Goal: Task Accomplishment & Management: Manage account settings

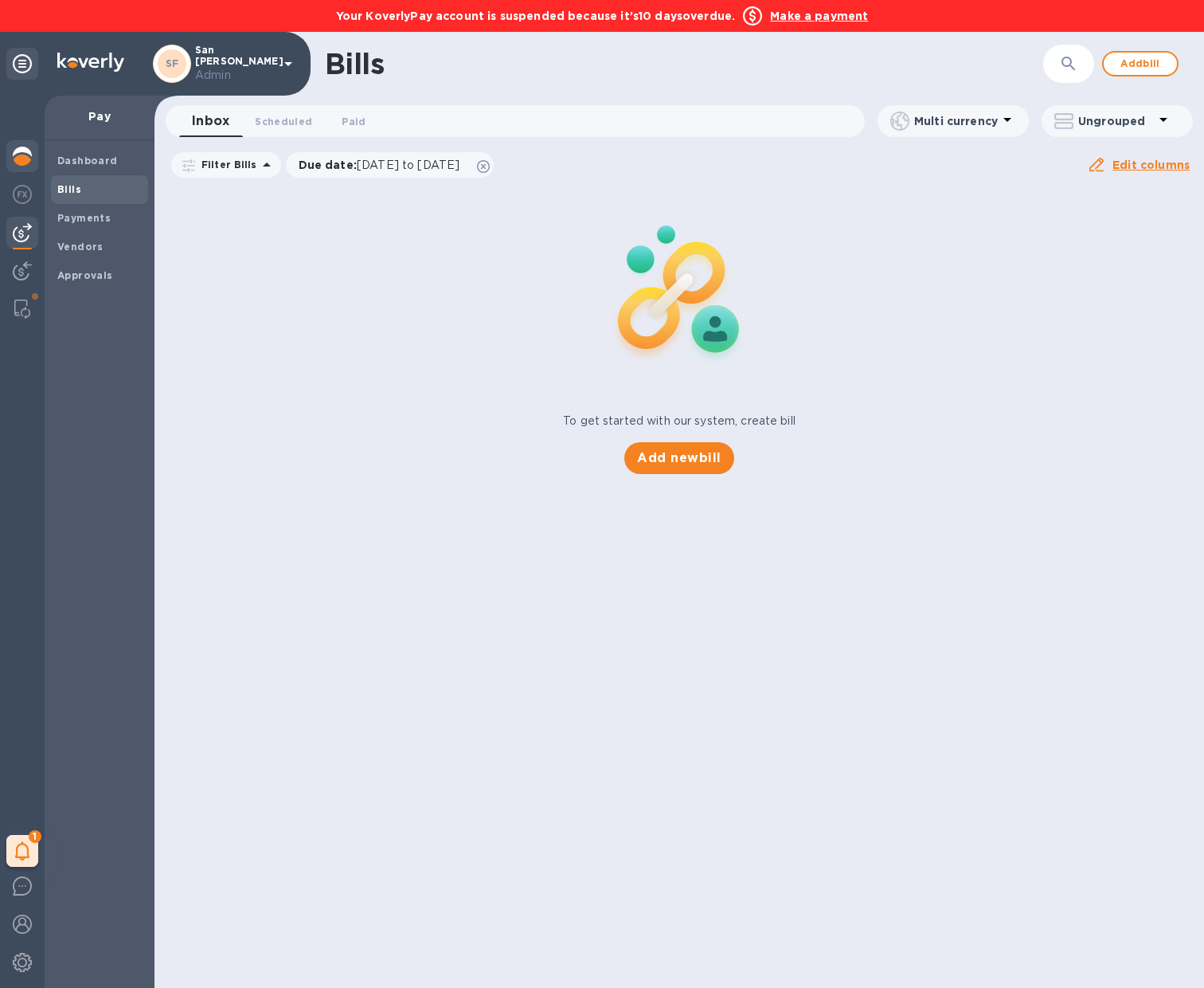
click at [20, 149] on img at bounding box center [22, 156] width 19 height 19
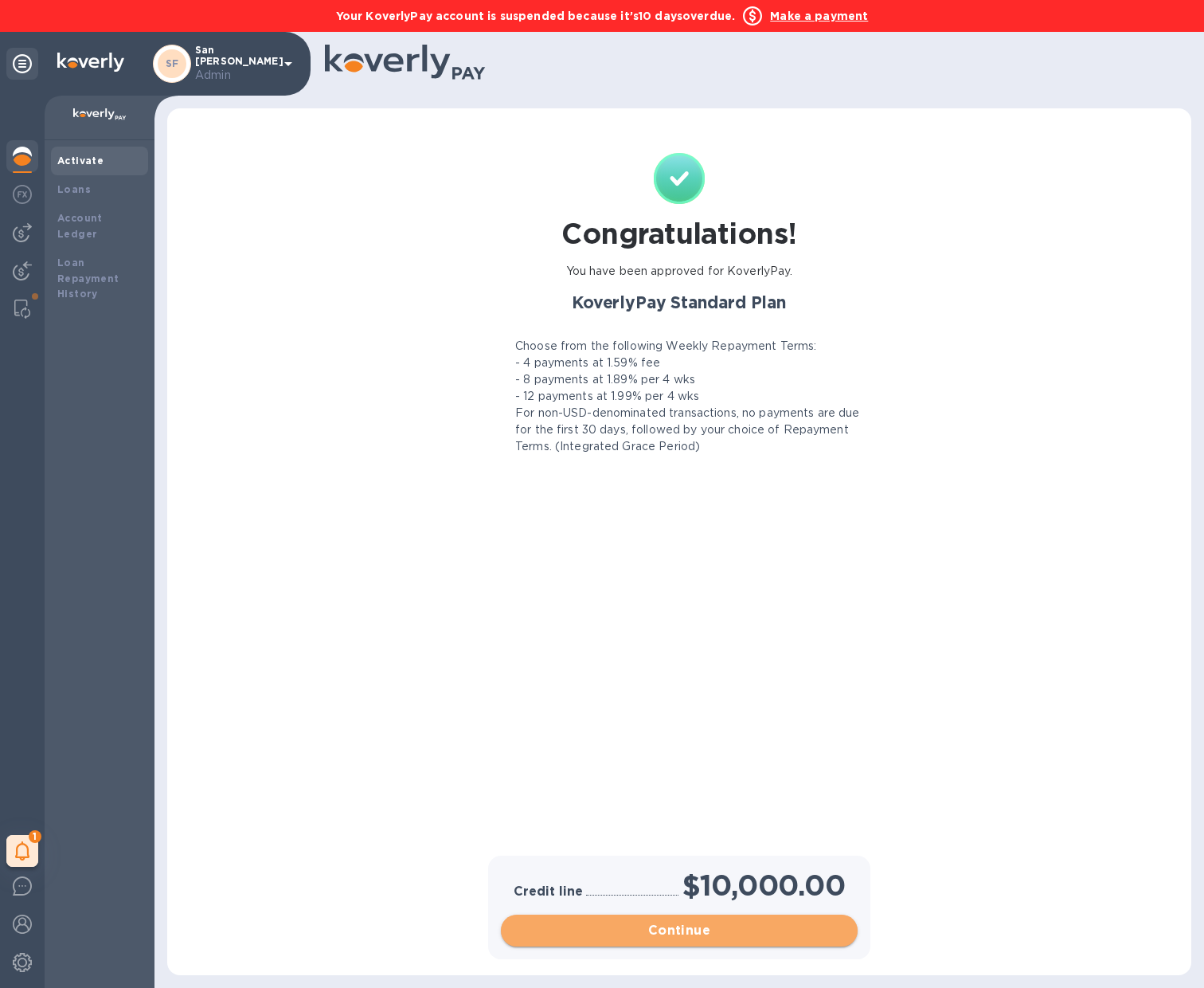
click at [663, 936] on span "Continue" at bounding box center [679, 930] width 331 height 19
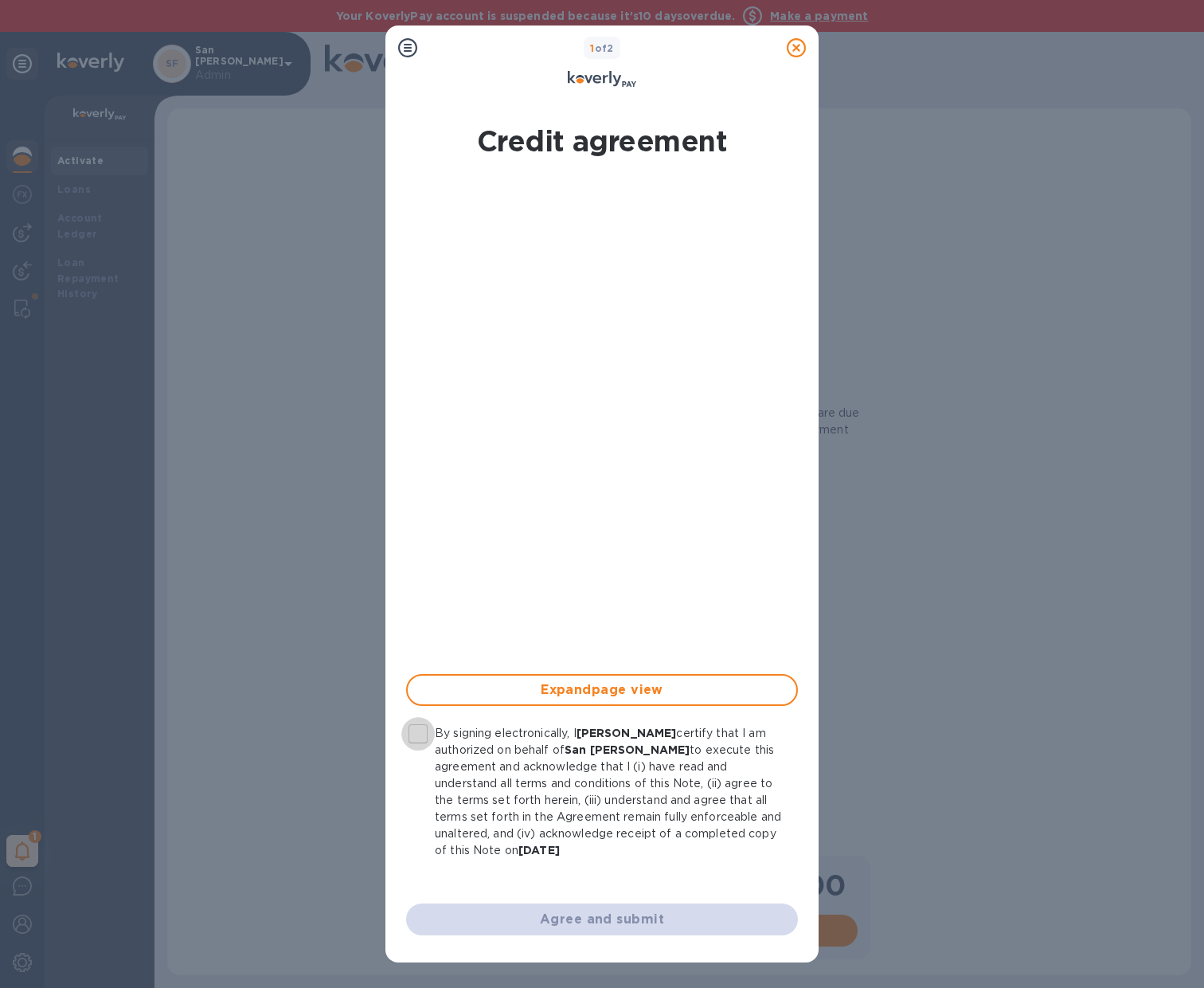
click at [422, 737] on input "By signing electronically, I [PERSON_NAME] certify that I am authorized on beha…" at bounding box center [418, 733] width 33 height 33
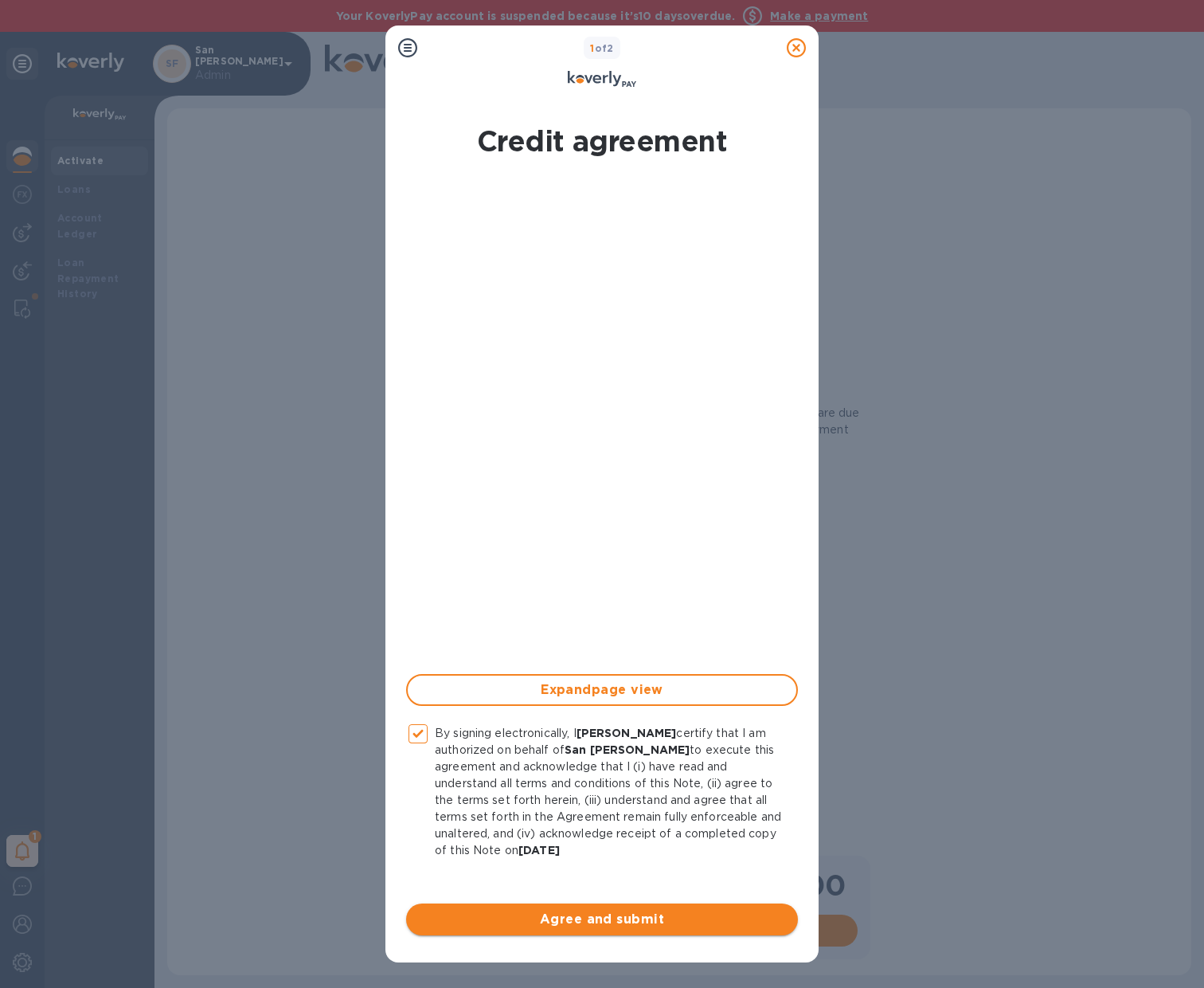
click at [518, 908] on button "Agree and submit" at bounding box center [602, 919] width 392 height 32
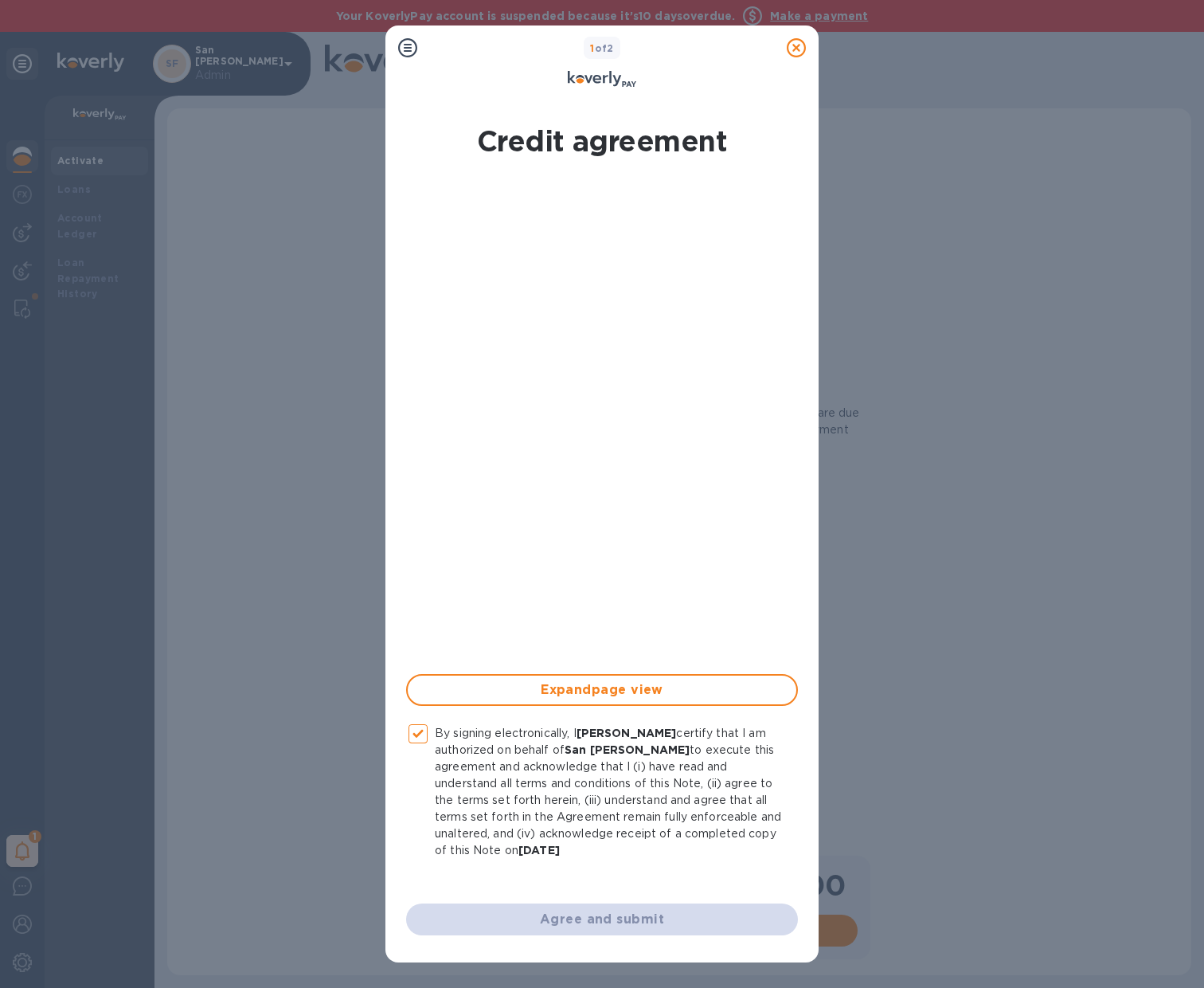
checkbox input "false"
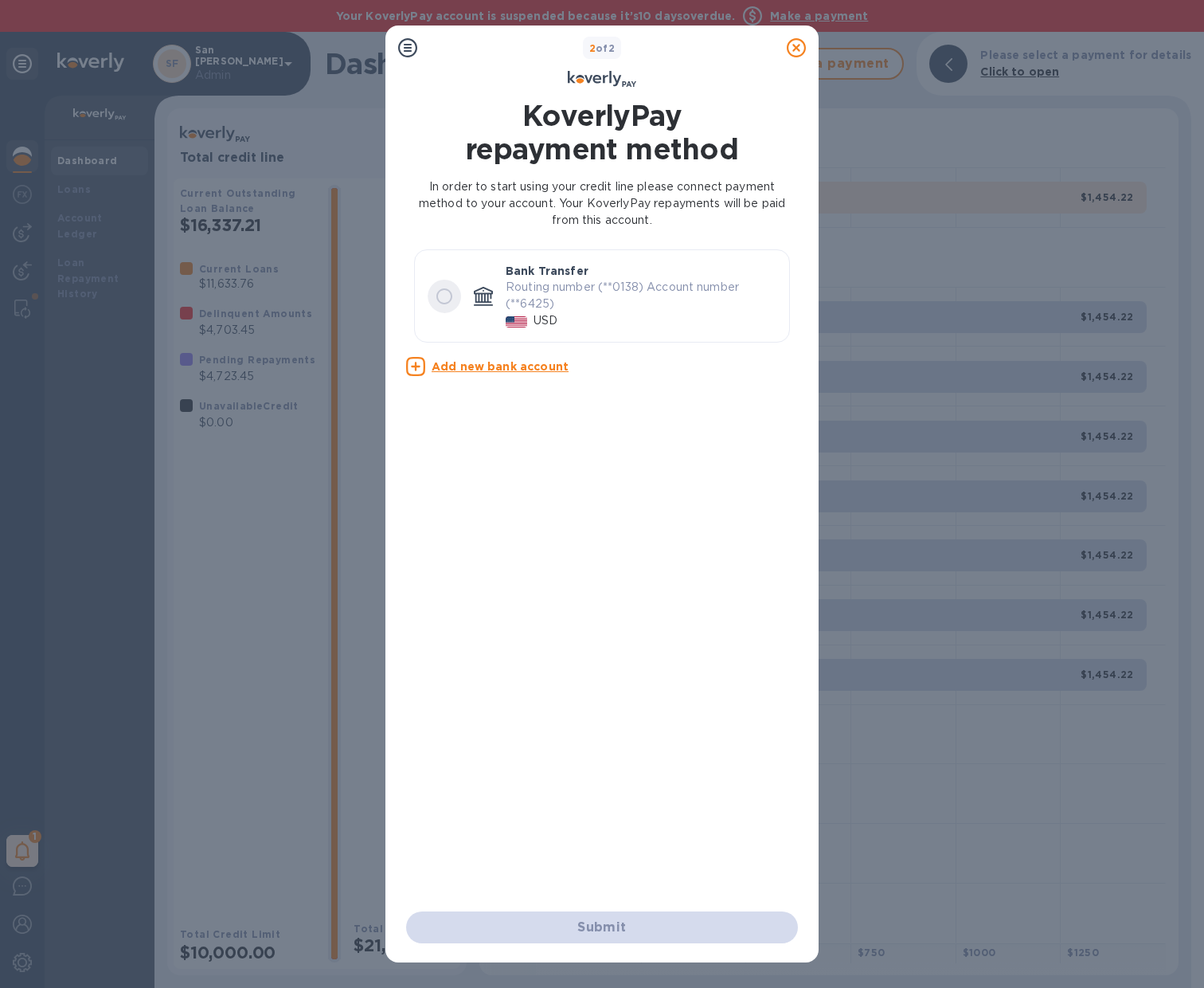
click at [445, 300] on input "radio" at bounding box center [445, 296] width 33 height 33
radio input "true"
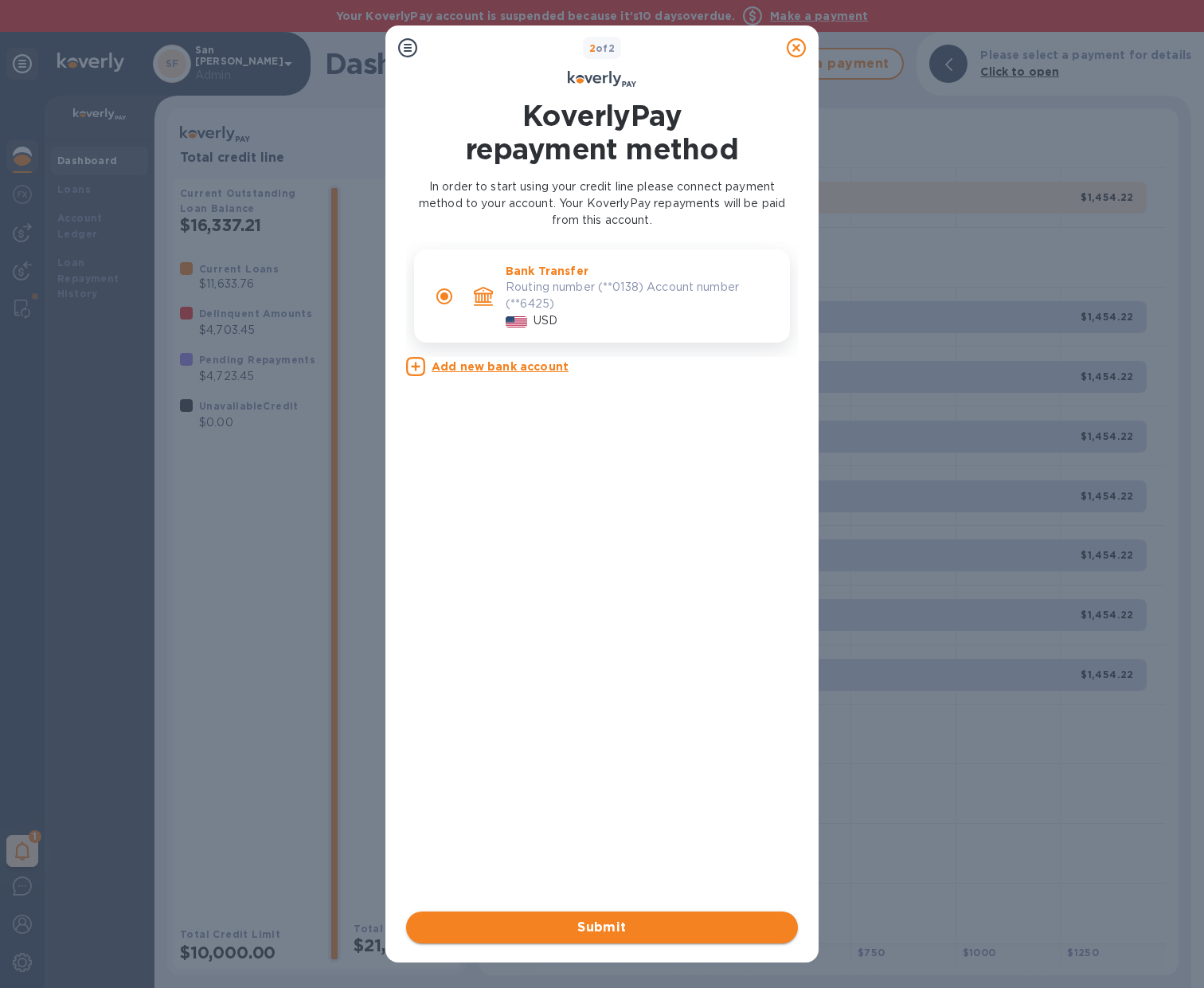
click at [596, 923] on span "Submit" at bounding box center [602, 927] width 366 height 19
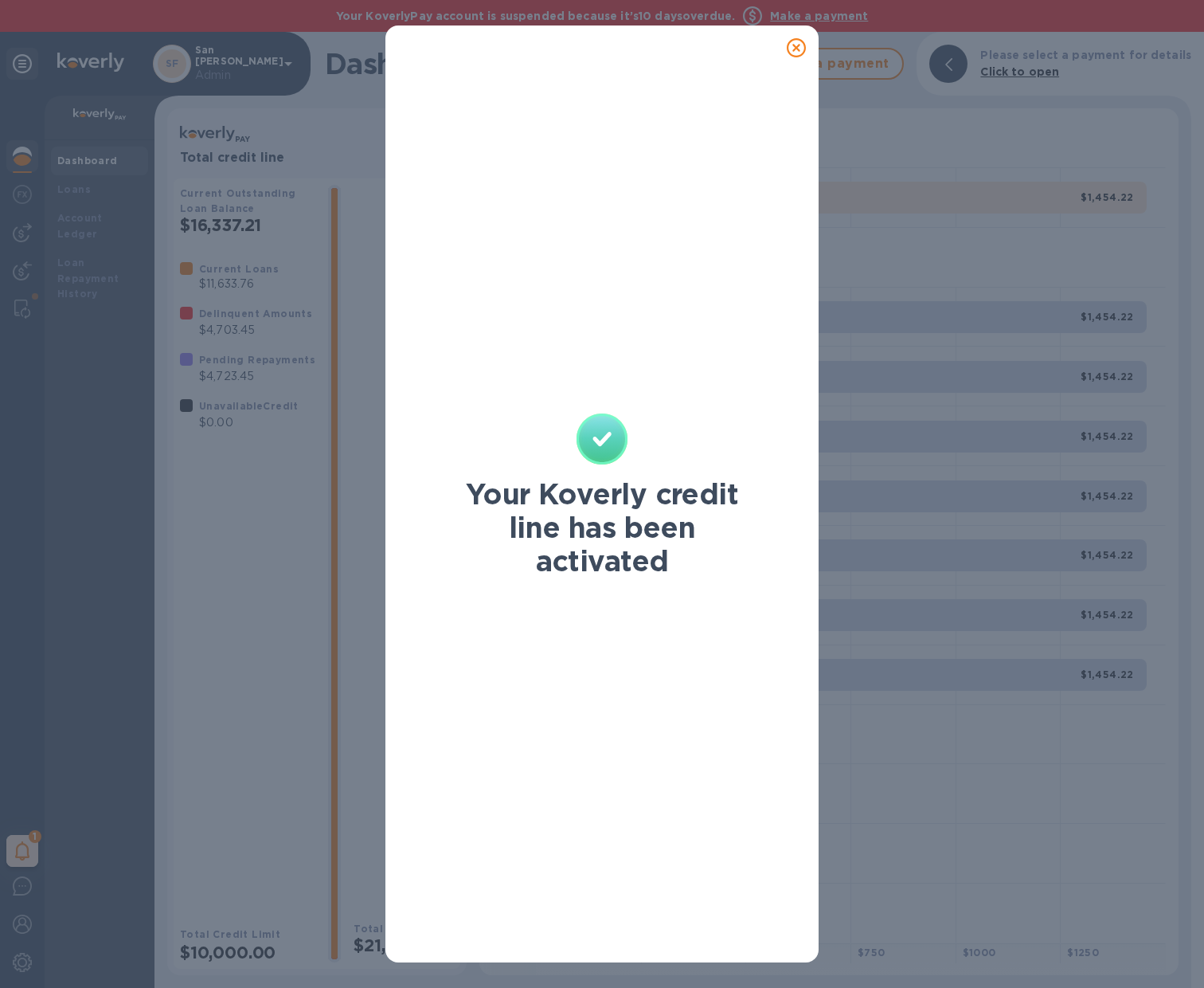
click at [804, 46] on icon at bounding box center [796, 47] width 19 height 19
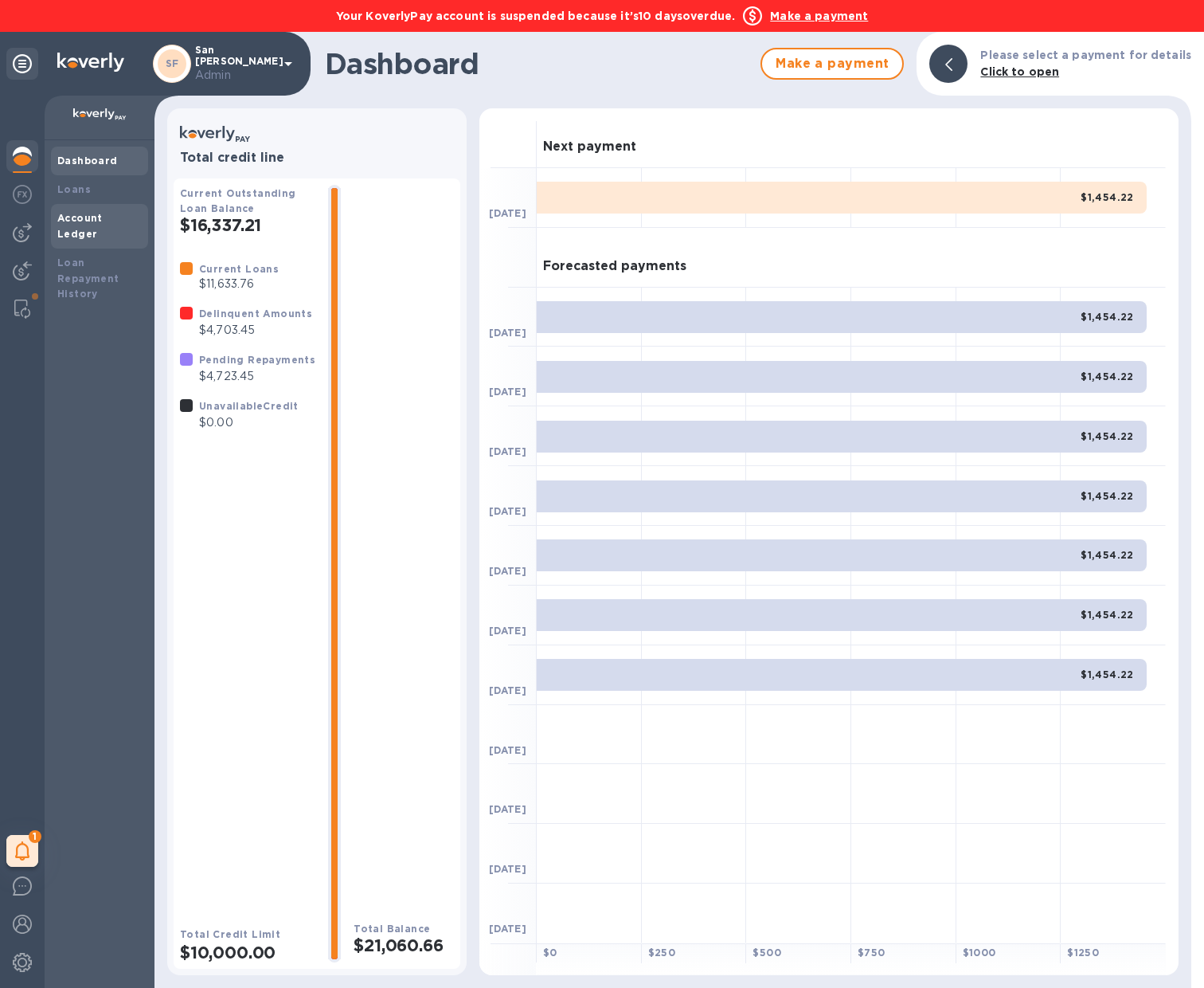
click at [95, 217] on b "Account Ledger" at bounding box center [79, 226] width 45 height 28
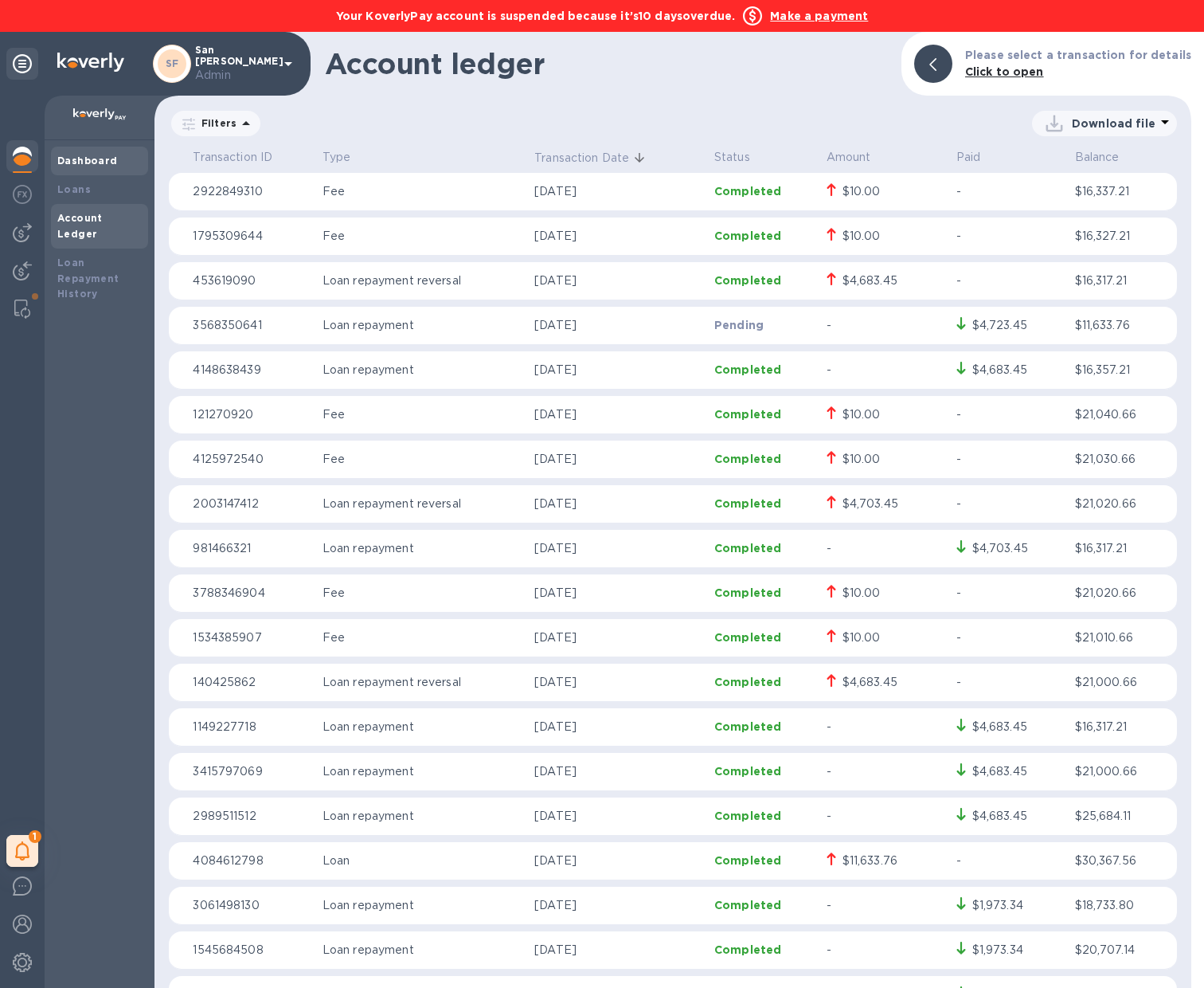
click at [71, 161] on b "Dashboard" at bounding box center [88, 160] width 61 height 12
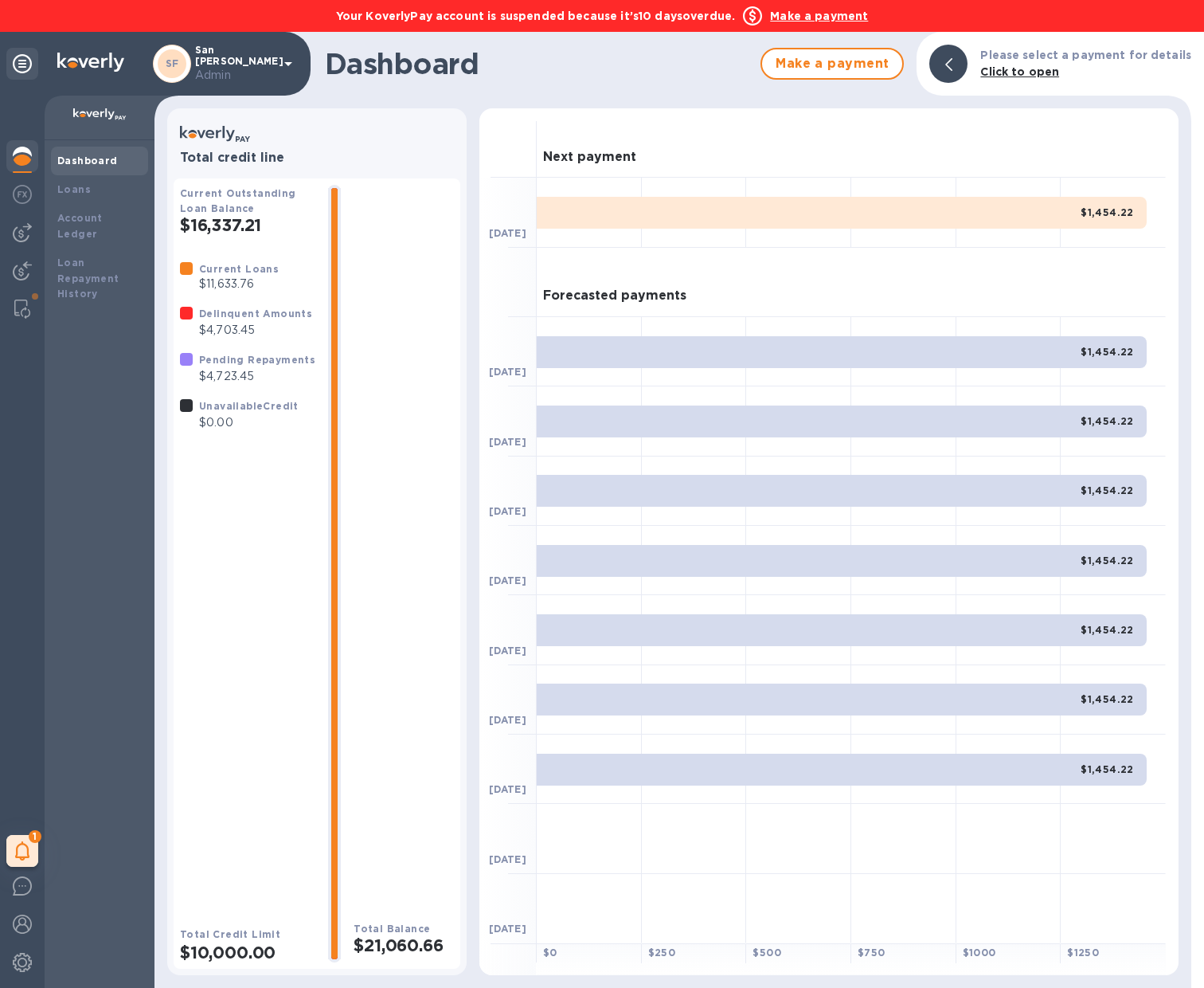
click at [229, 326] on p "$4,703.45" at bounding box center [256, 330] width 113 height 17
click at [231, 368] on div "Pending Repayments" at bounding box center [257, 360] width 116 height 17
click at [102, 218] on b "Account Ledger" at bounding box center [79, 226] width 45 height 28
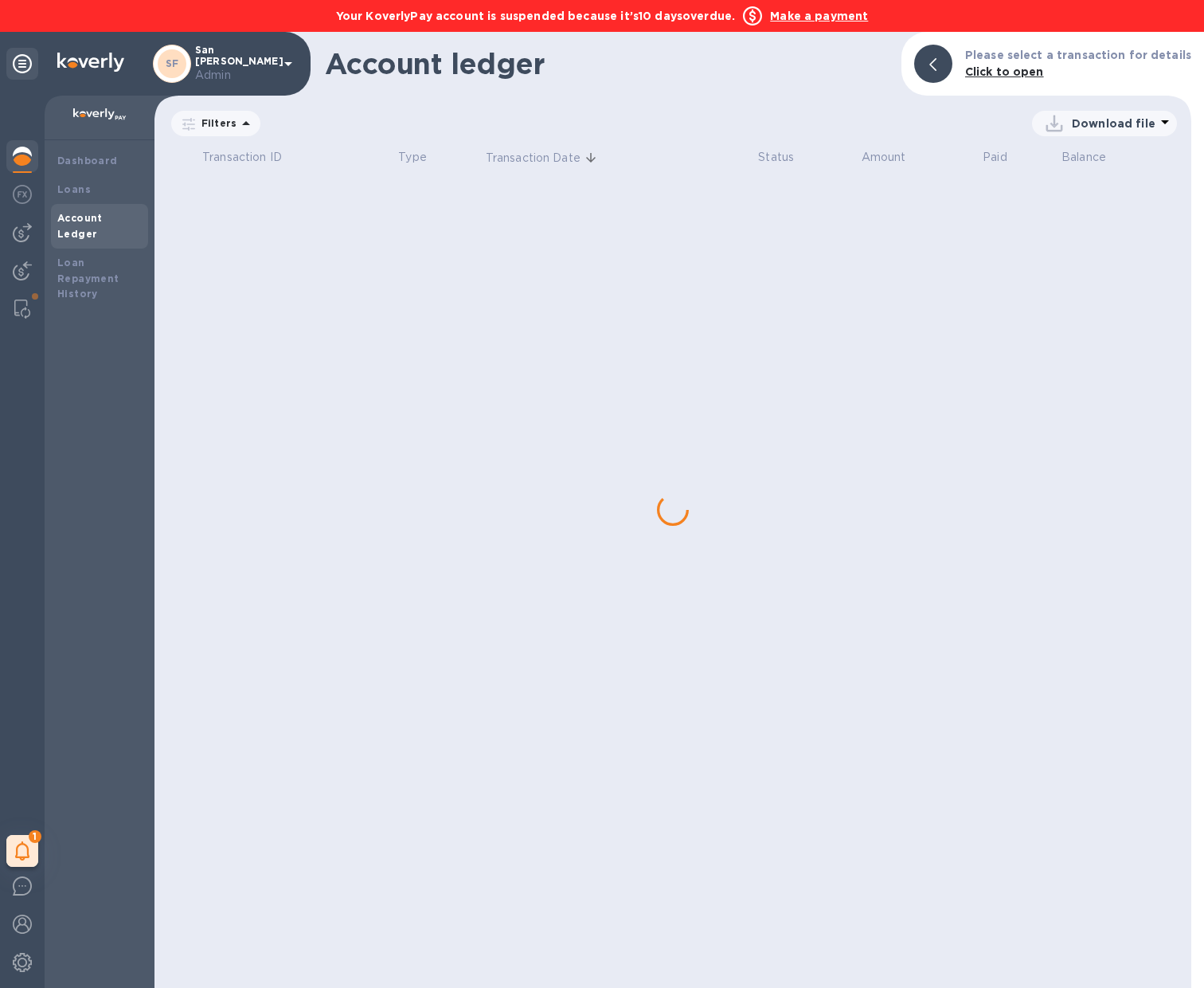
click at [102, 218] on b "Account Ledger" at bounding box center [79, 226] width 45 height 28
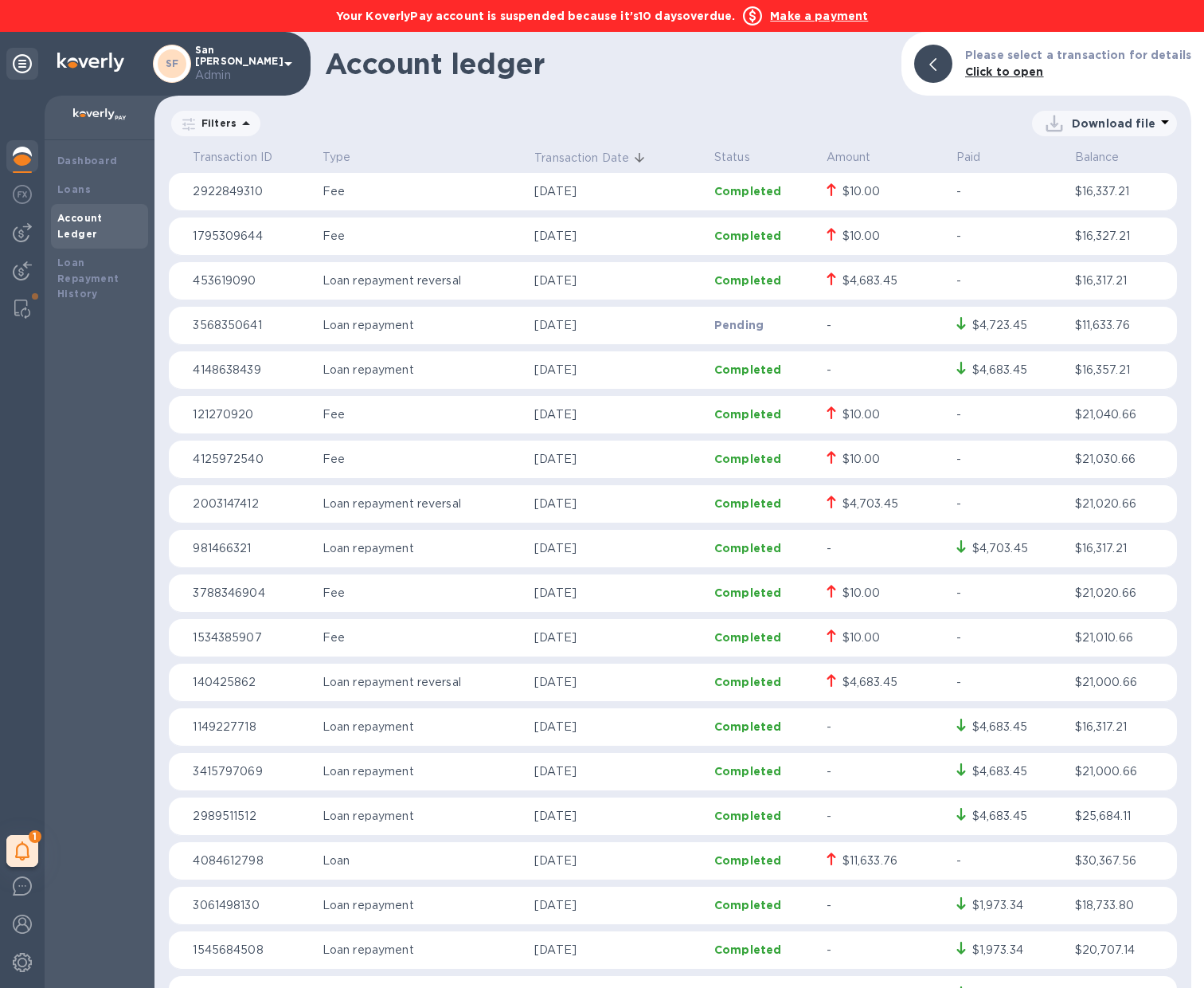
click at [617, 559] on td "[DATE]" at bounding box center [617, 548] width 180 height 38
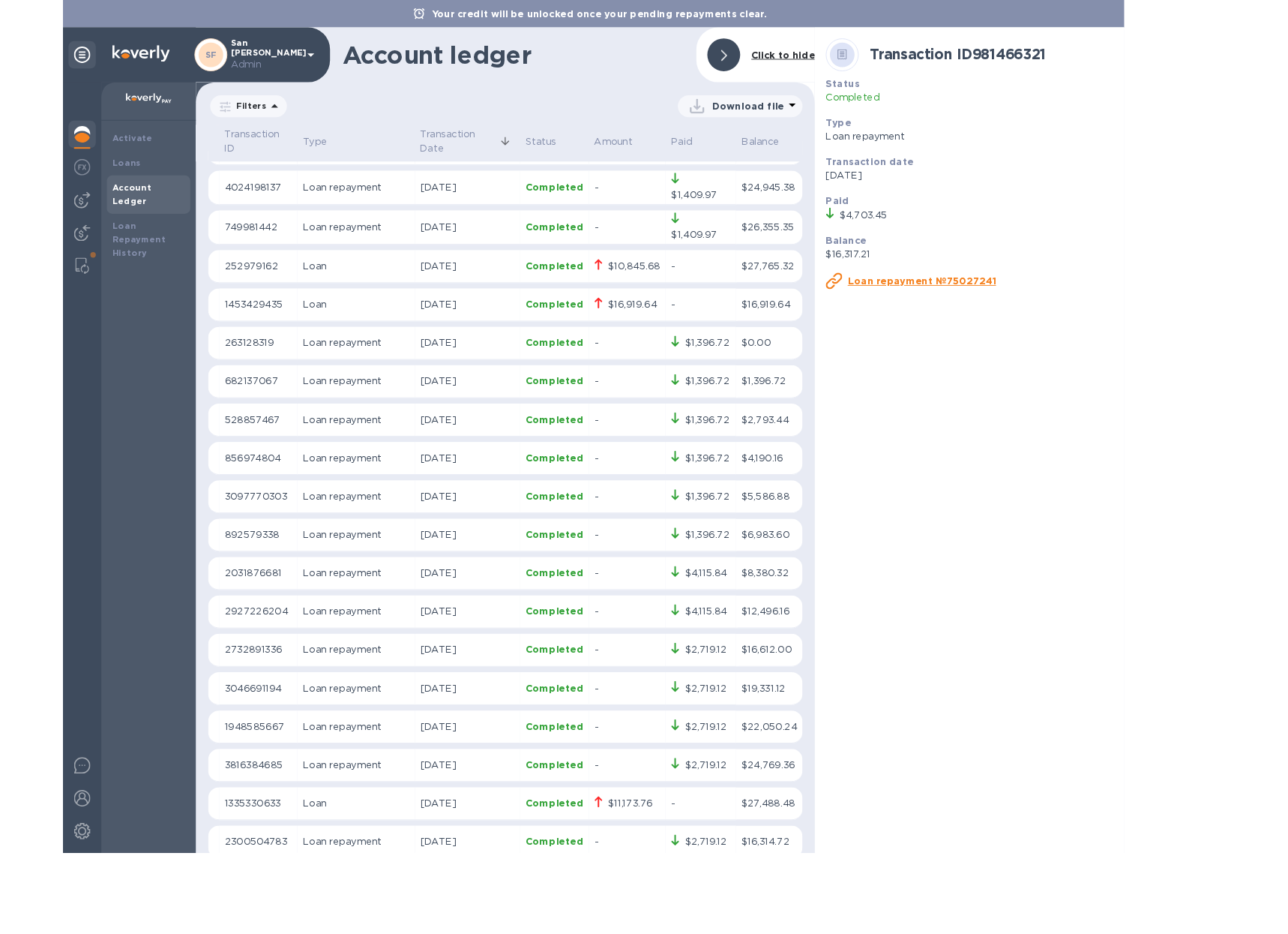
scroll to position [1507, 0]
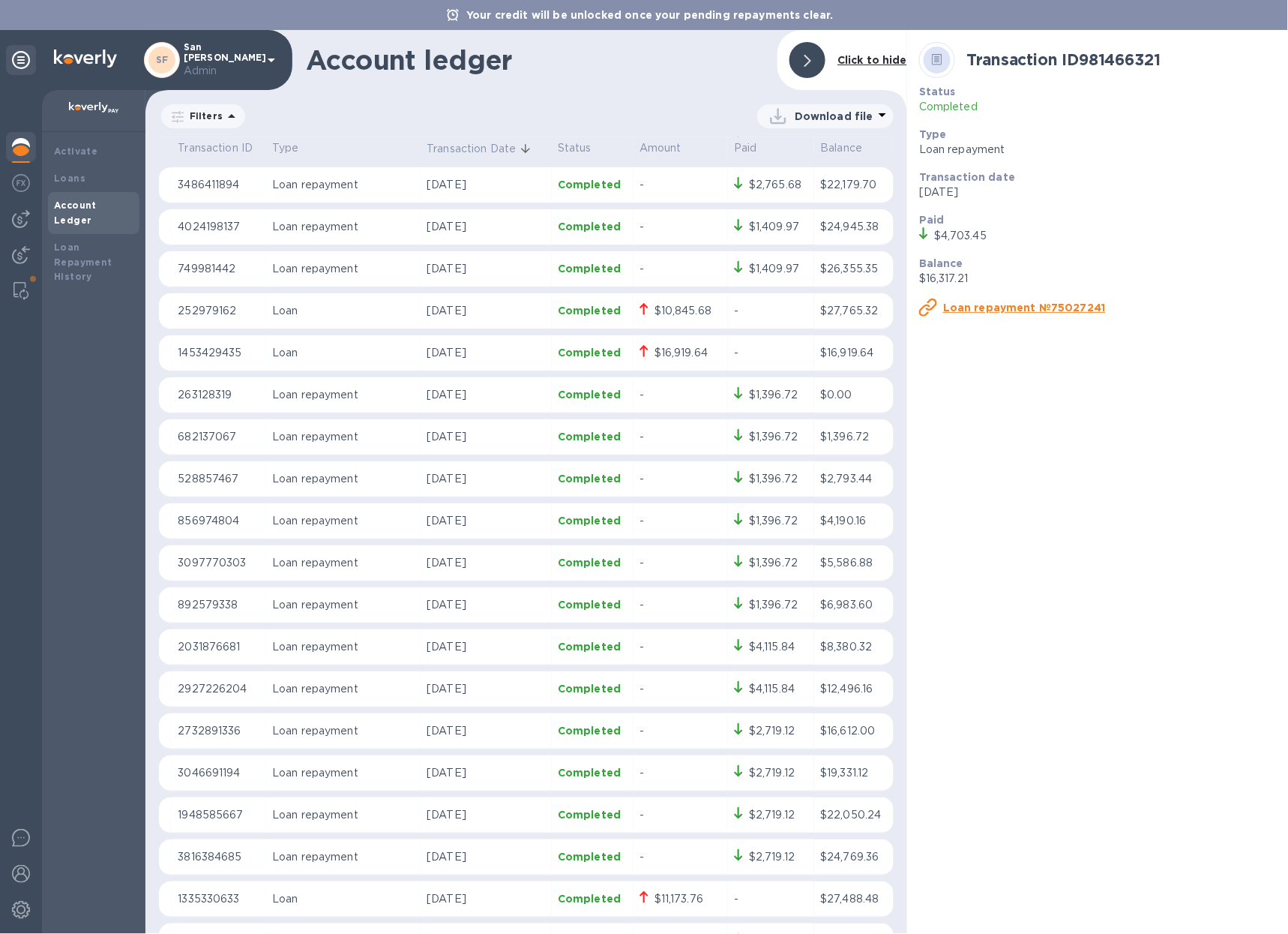
click at [1055, 420] on div "Transaction ID 981466321 Status Completed Type Loan repayment Transaction date …" at bounding box center [1098, 482] width 381 height 904
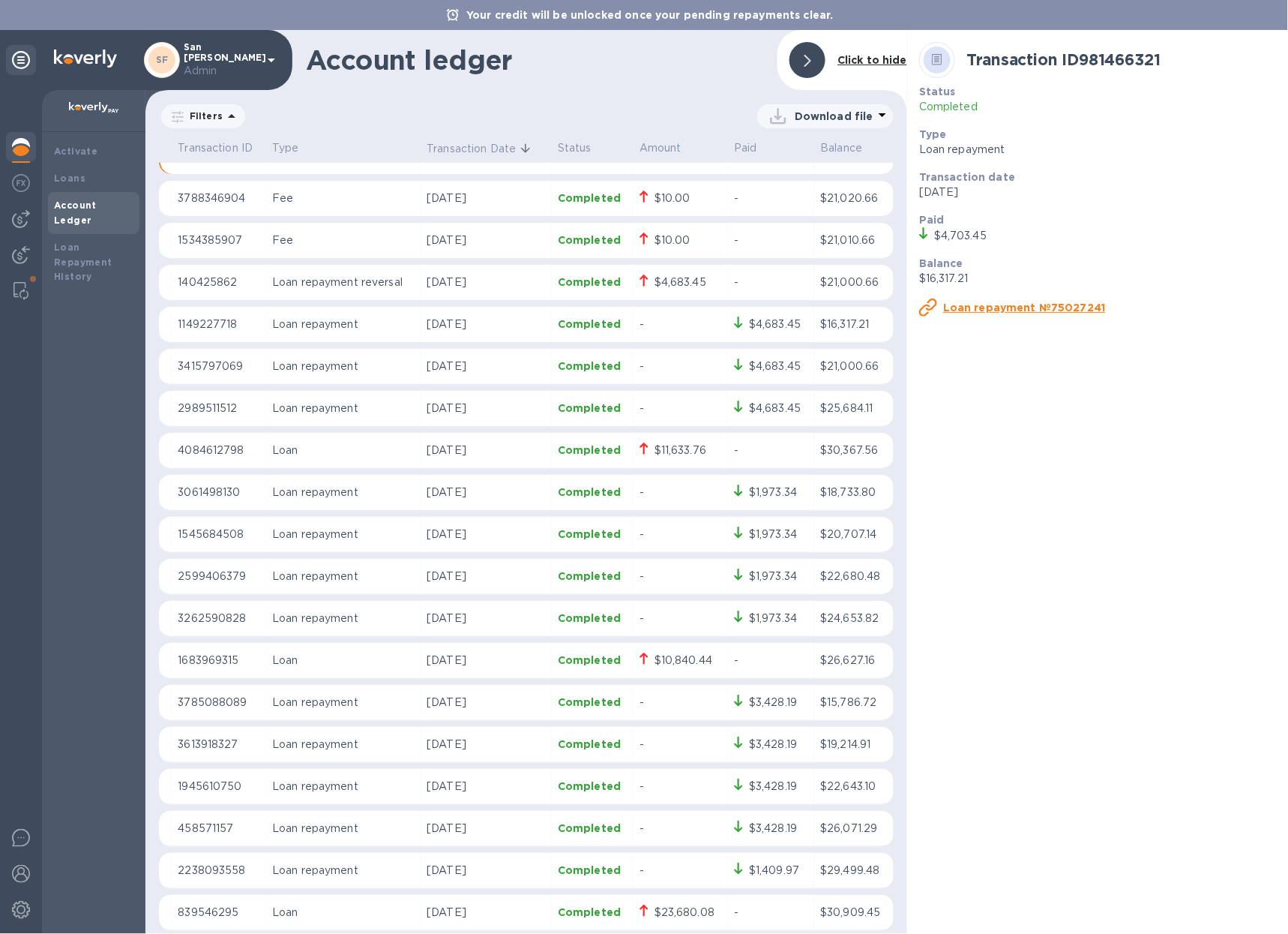
scroll to position [0, 0]
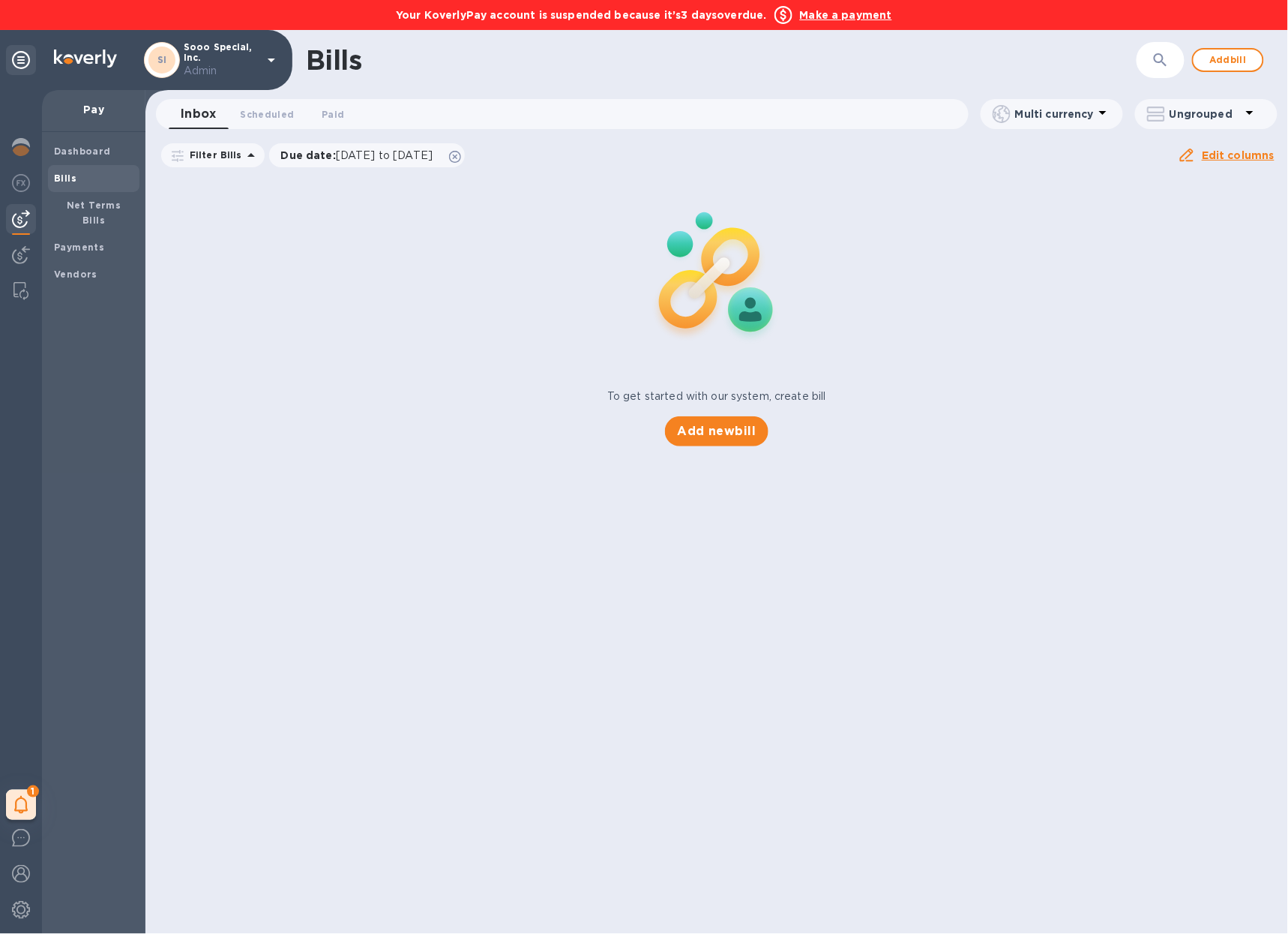
click at [867, 10] on b "Make a payment" at bounding box center [846, 15] width 92 height 12
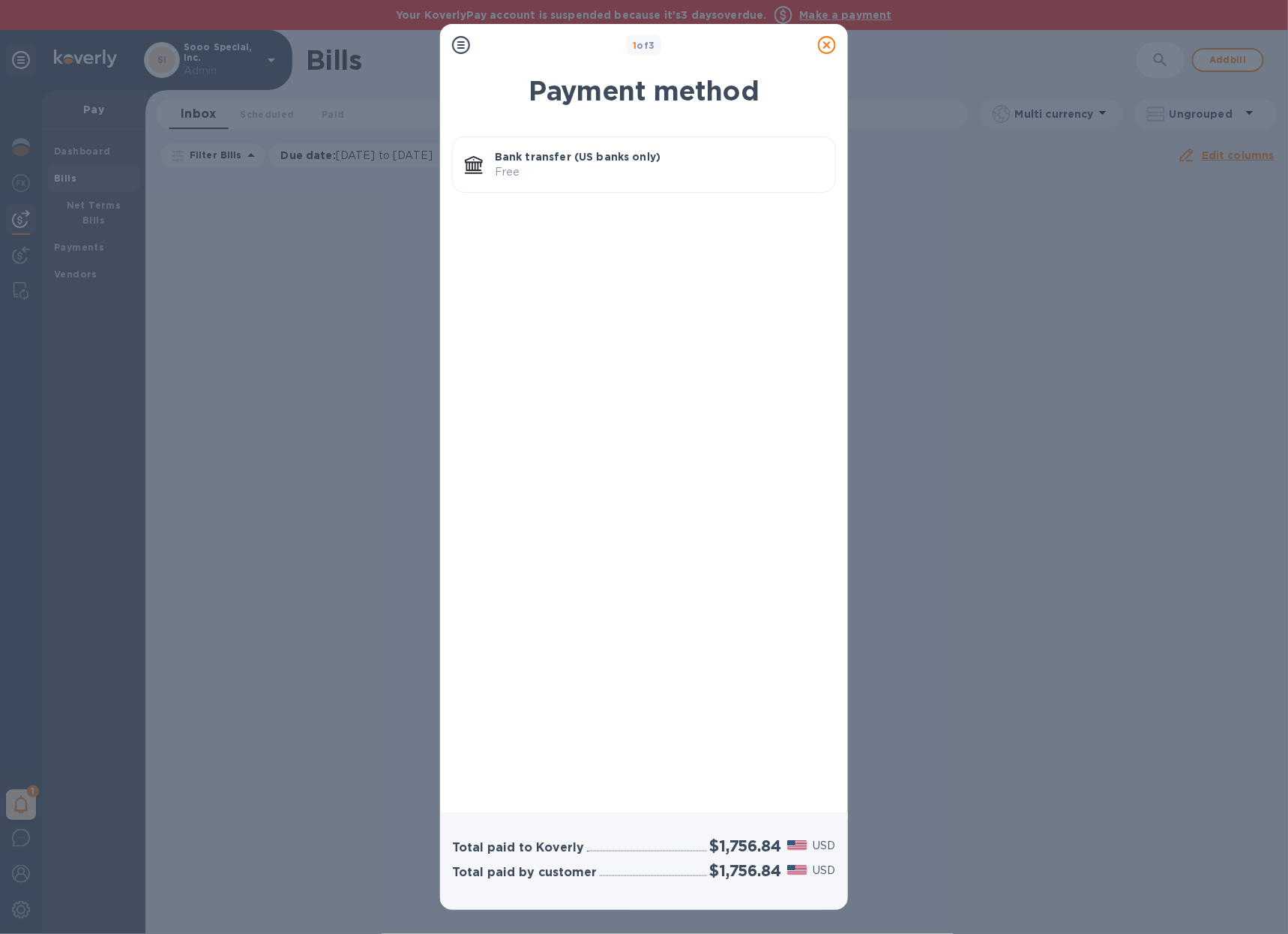
click at [697, 162] on p "Bank transfer (US banks only)" at bounding box center [659, 156] width 328 height 15
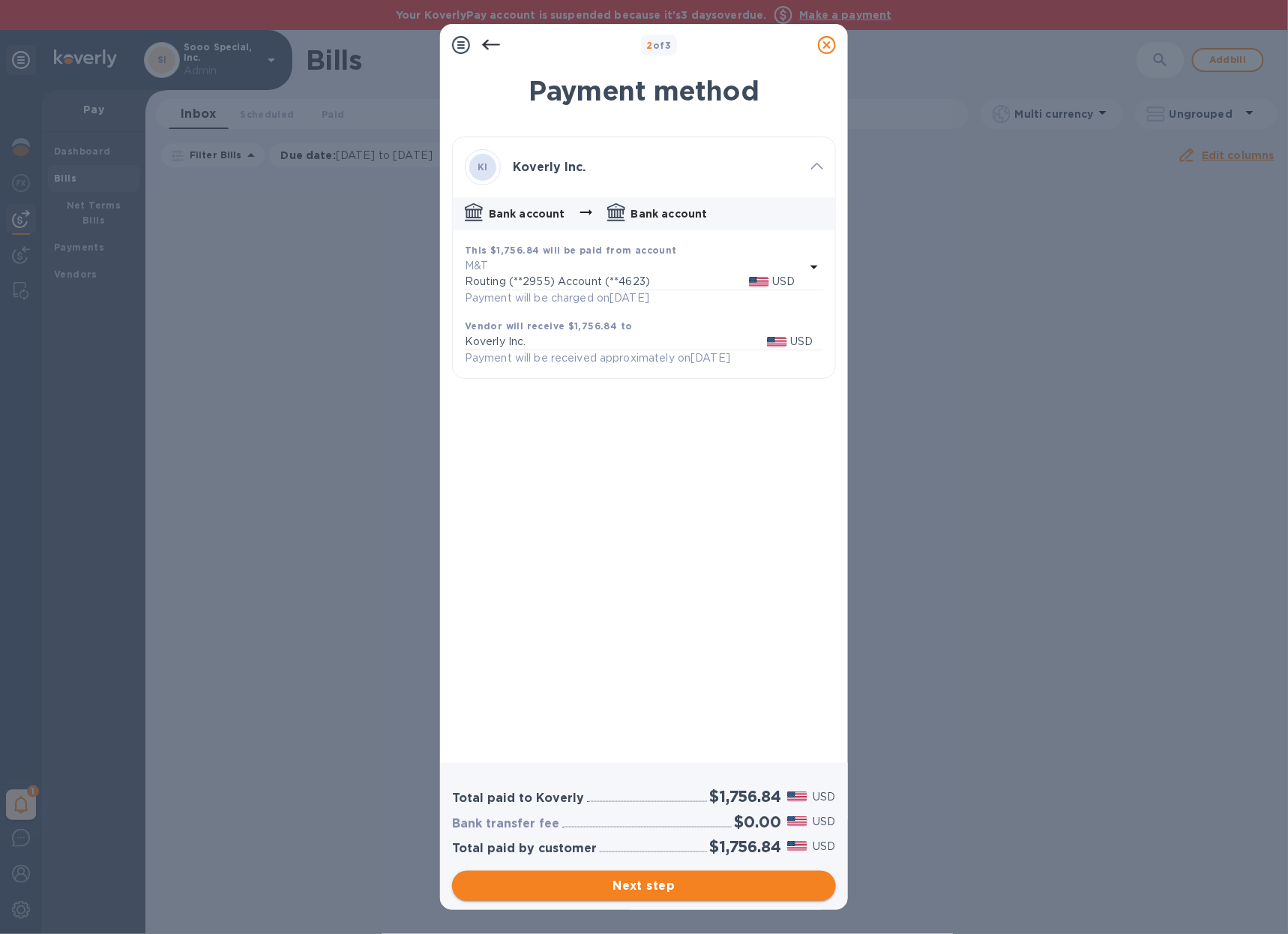
click at [742, 877] on span "Next step" at bounding box center [644, 885] width 360 height 18
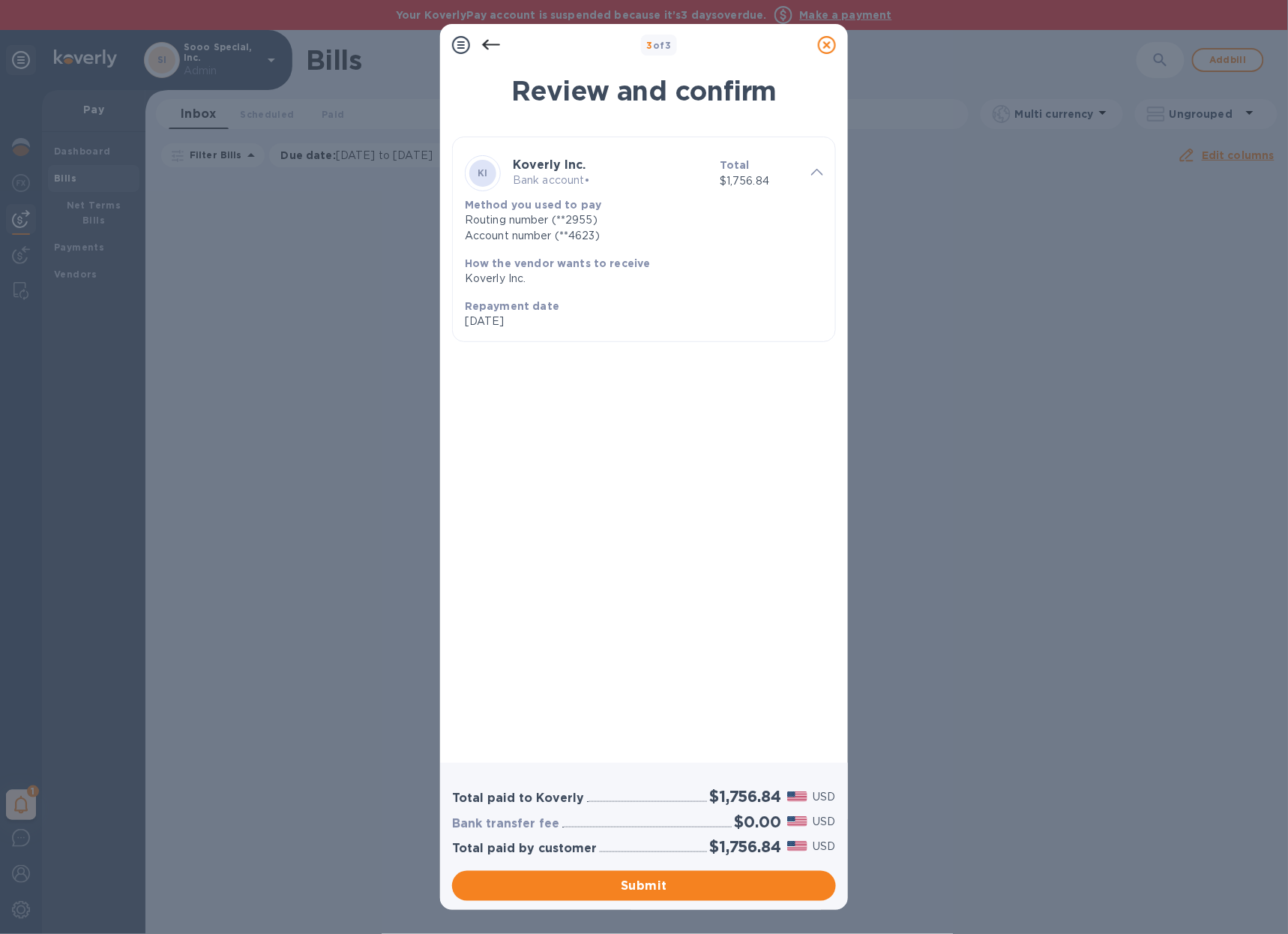
click at [742, 881] on span "Submit" at bounding box center [644, 885] width 360 height 18
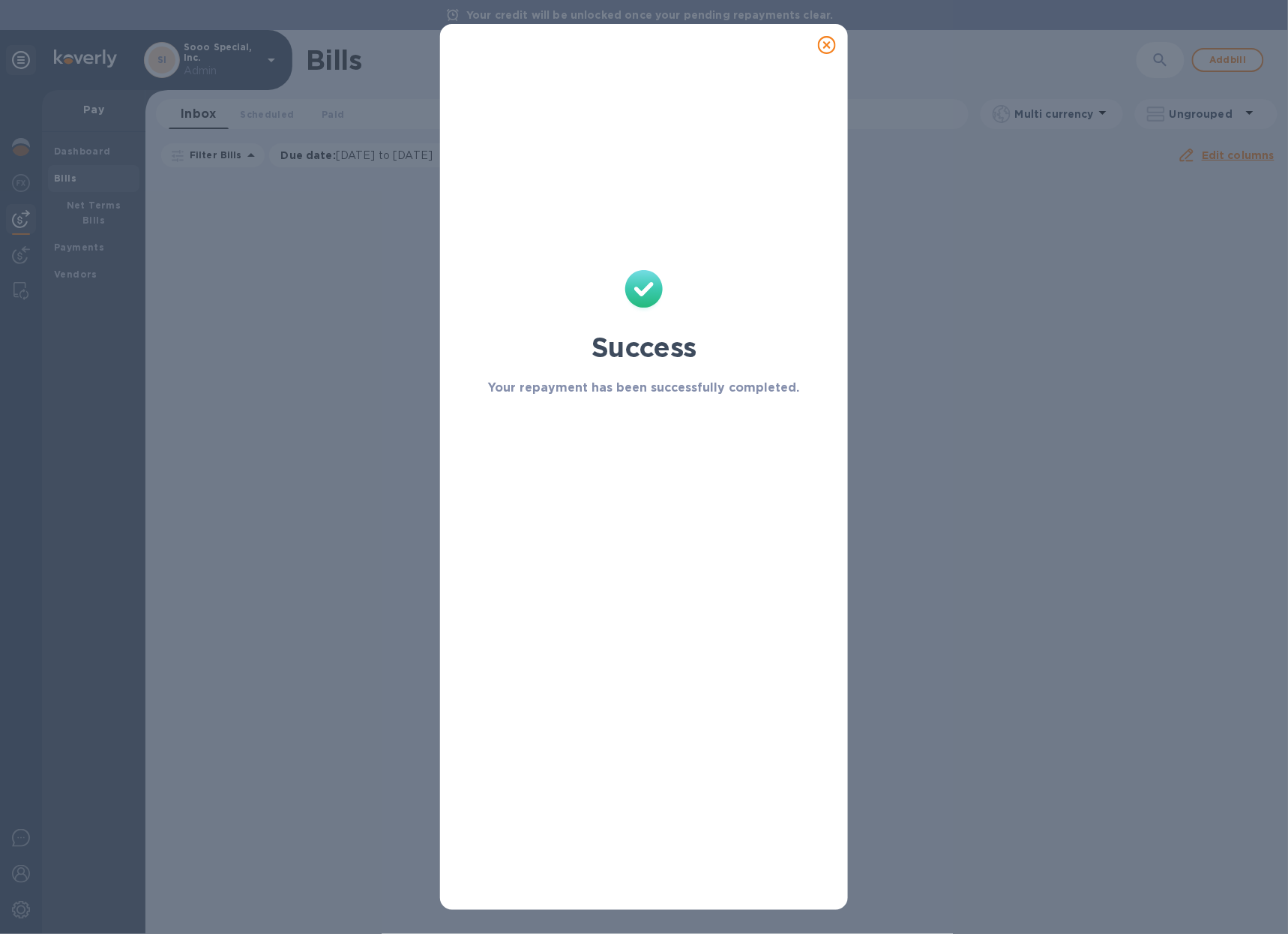
click at [838, 43] on div at bounding box center [827, 45] width 30 height 30
click at [832, 43] on icon at bounding box center [827, 44] width 18 height 18
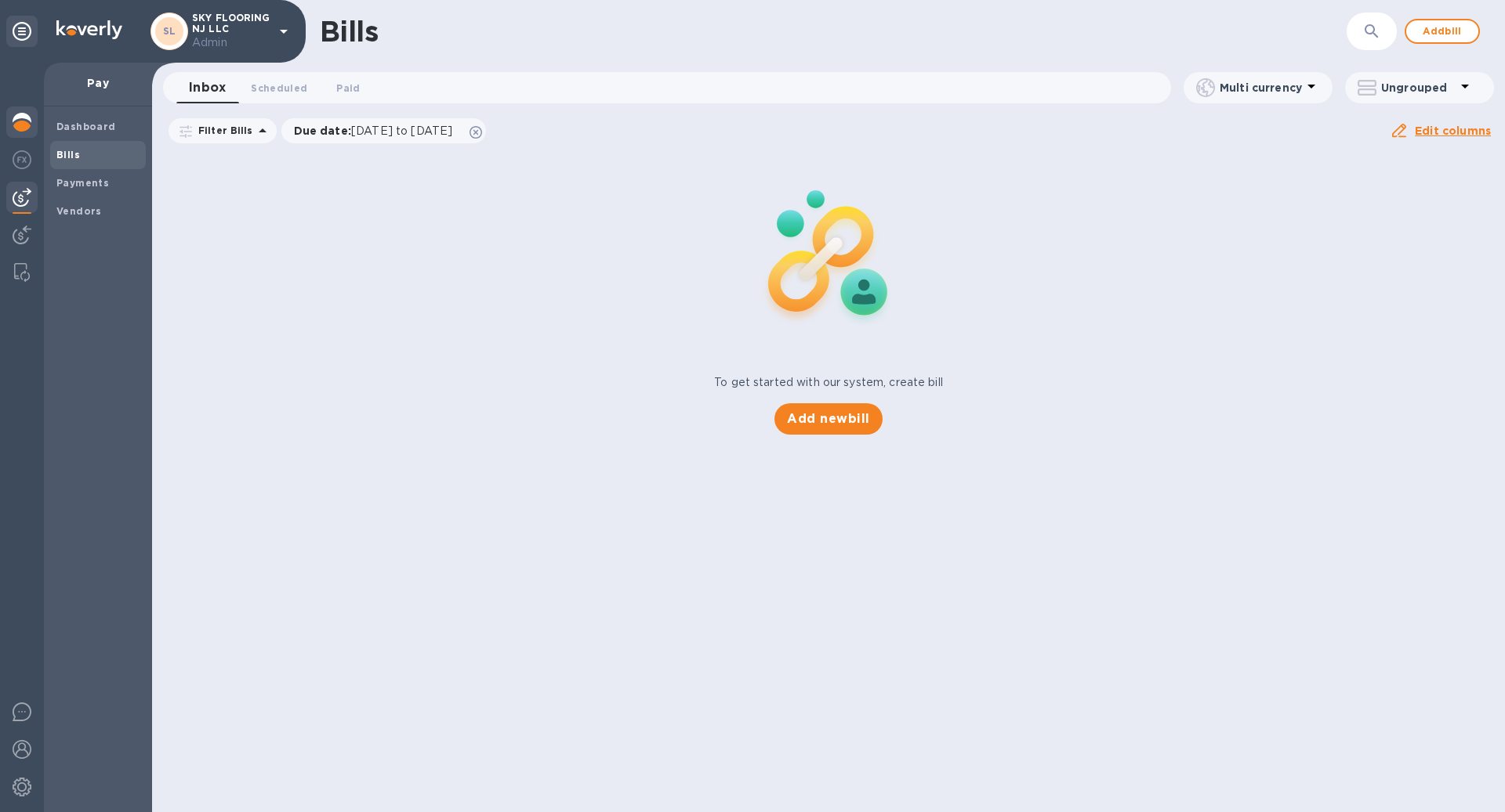
click at [25, 123] on img at bounding box center [22, 122] width 19 height 19
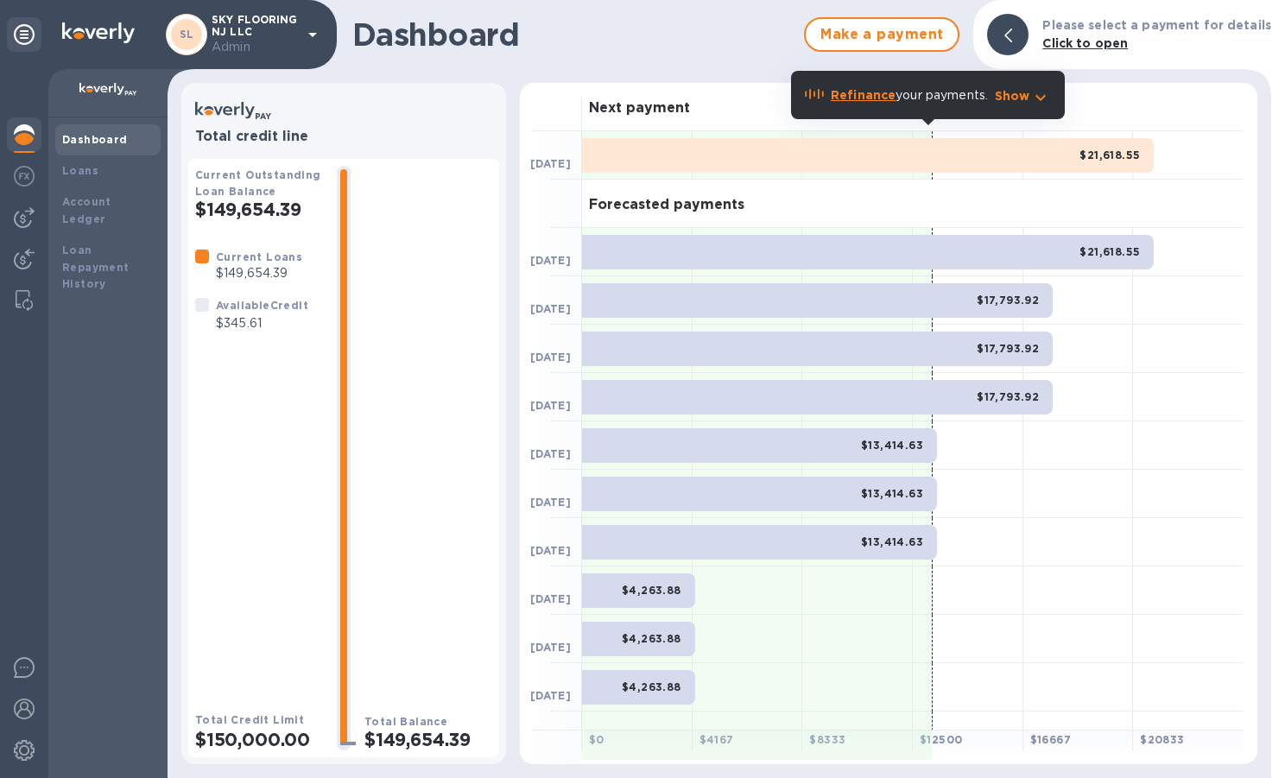
click at [605, 522] on div at bounding box center [757, 542] width 350 height 48
